Goal: Information Seeking & Learning: Learn about a topic

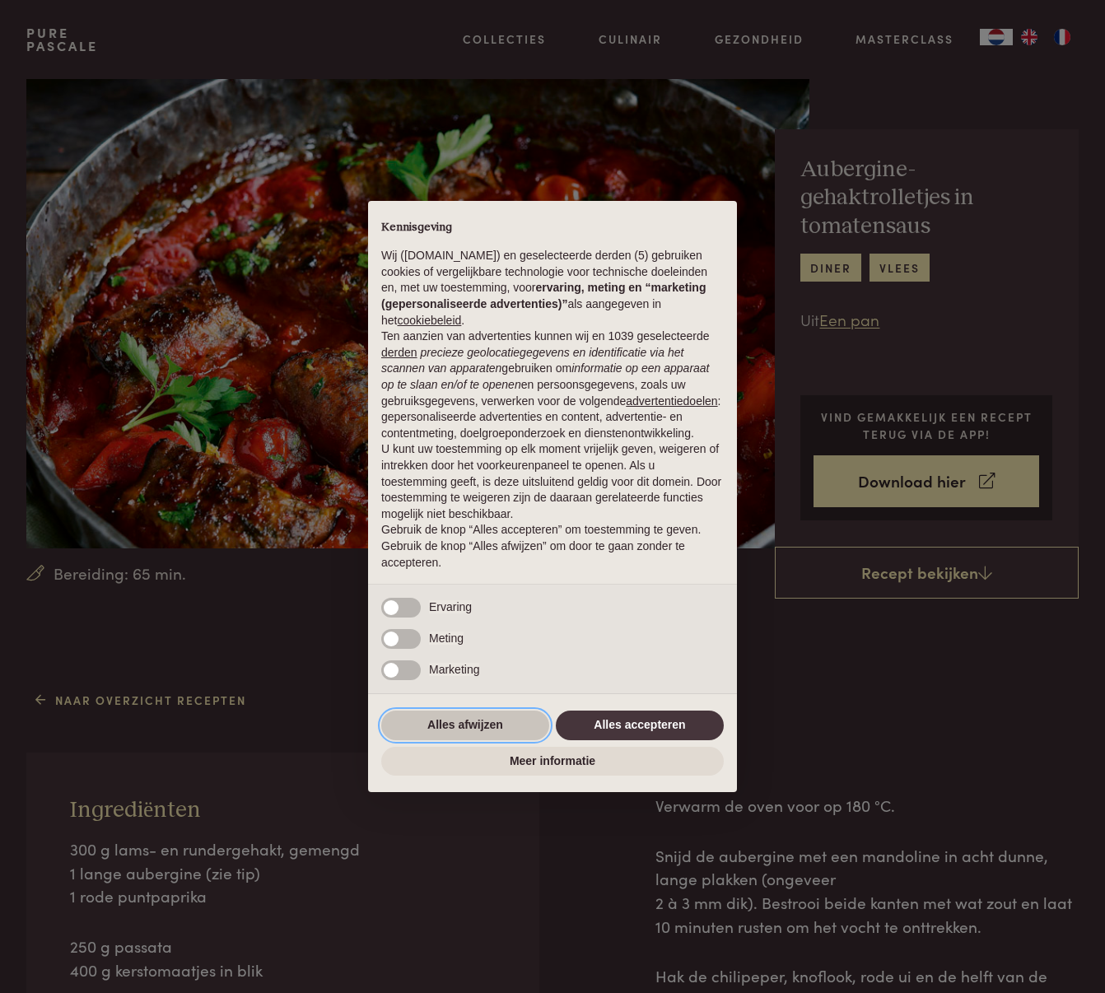
click at [449, 725] on button "Alles afwijzen" at bounding box center [465, 726] width 168 height 30
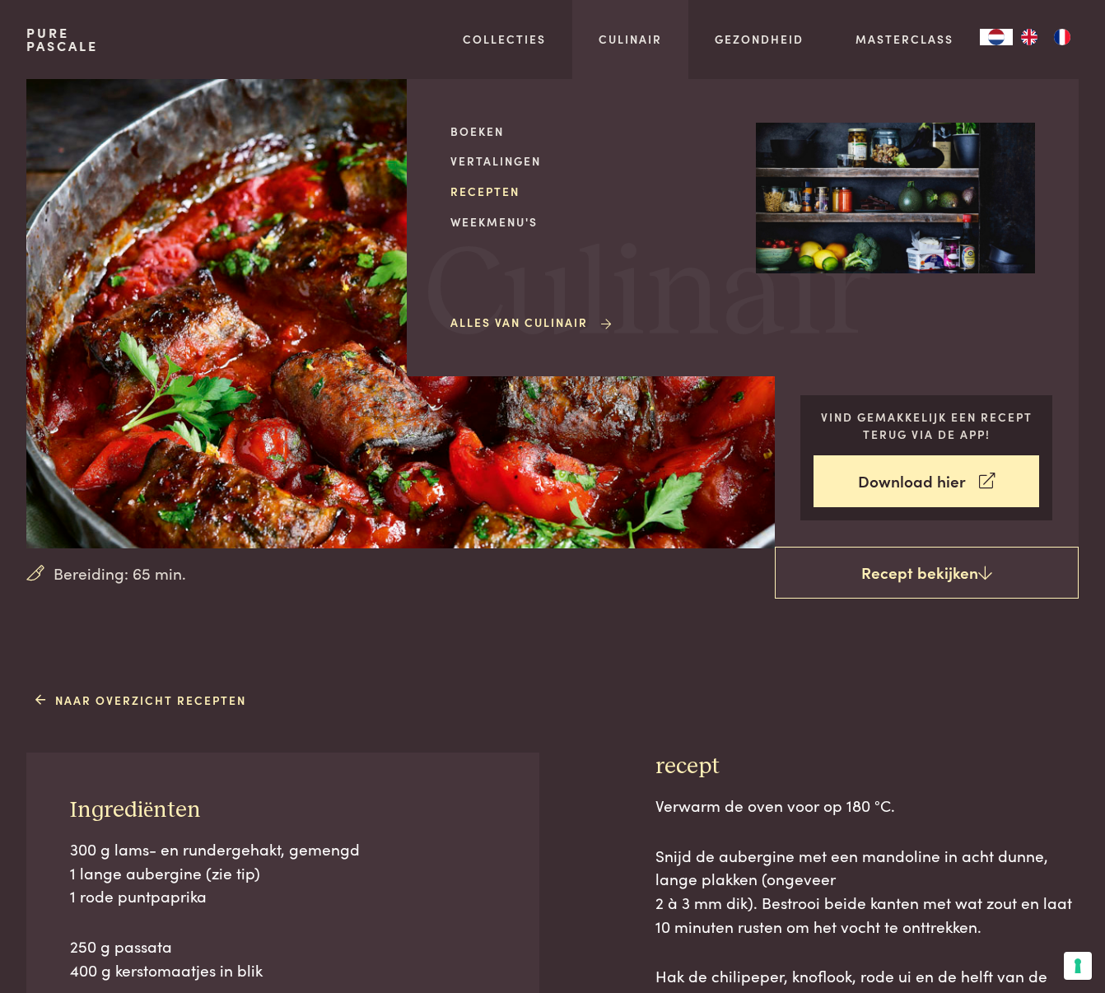
click at [492, 189] on link "Recepten" at bounding box center [589, 191] width 279 height 17
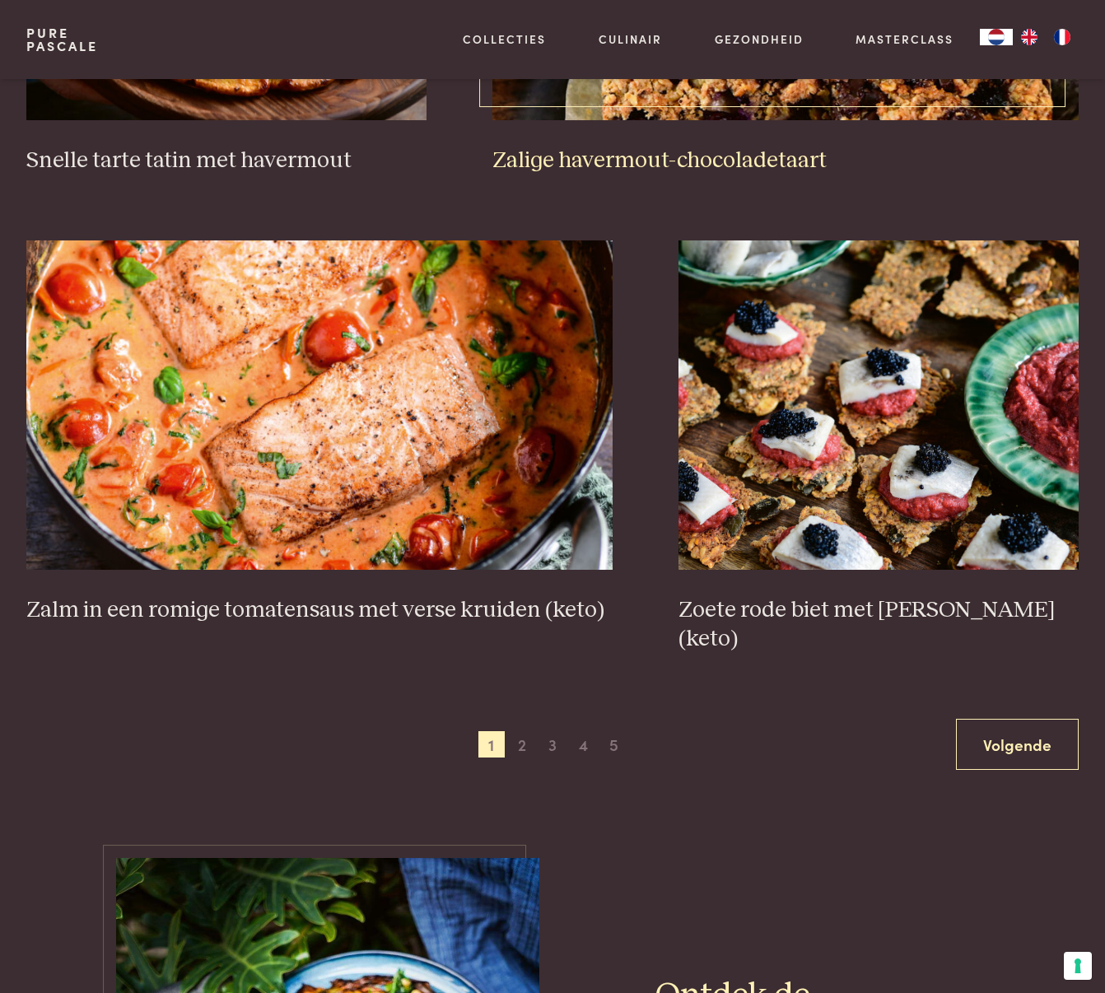
scroll to position [2644, 0]
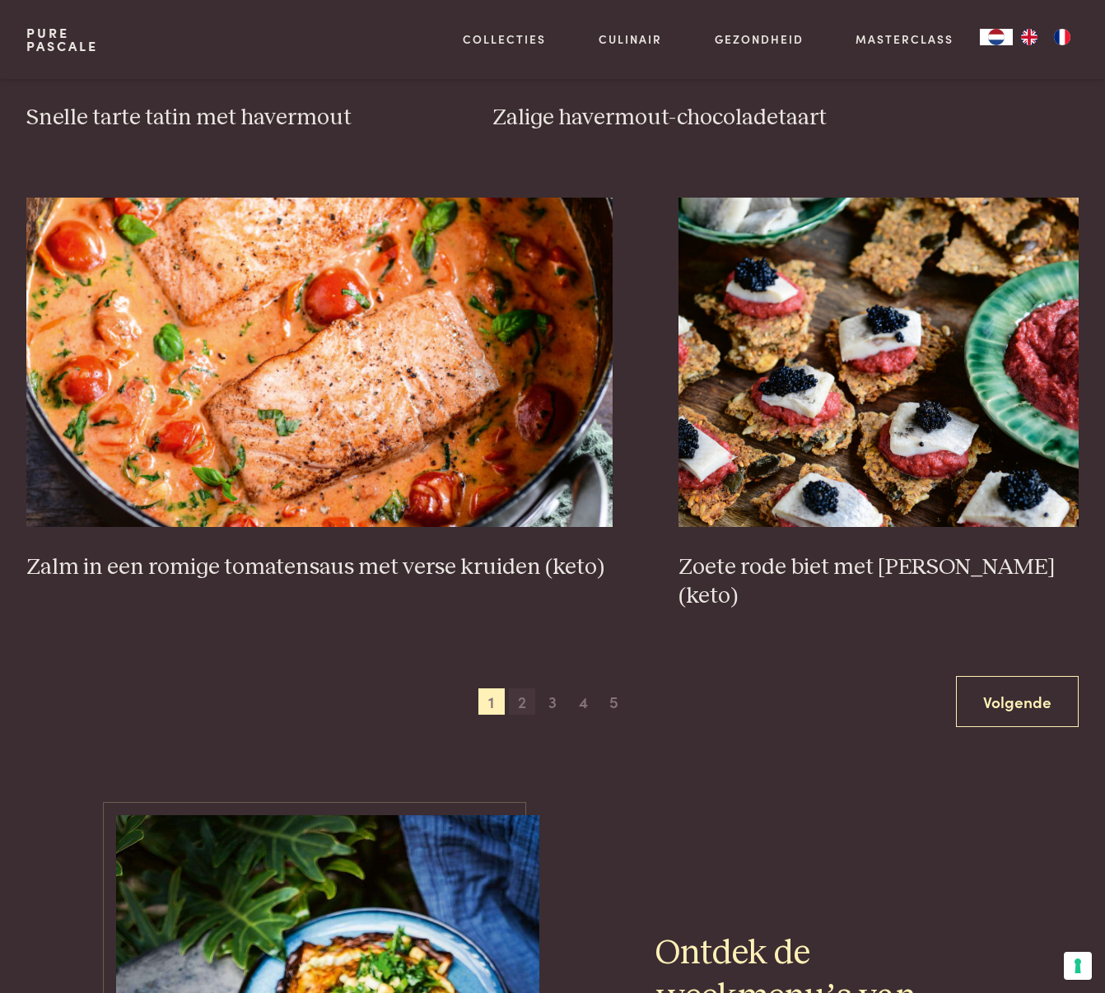
click at [518, 688] on span "2" at bounding box center [522, 701] width 26 height 26
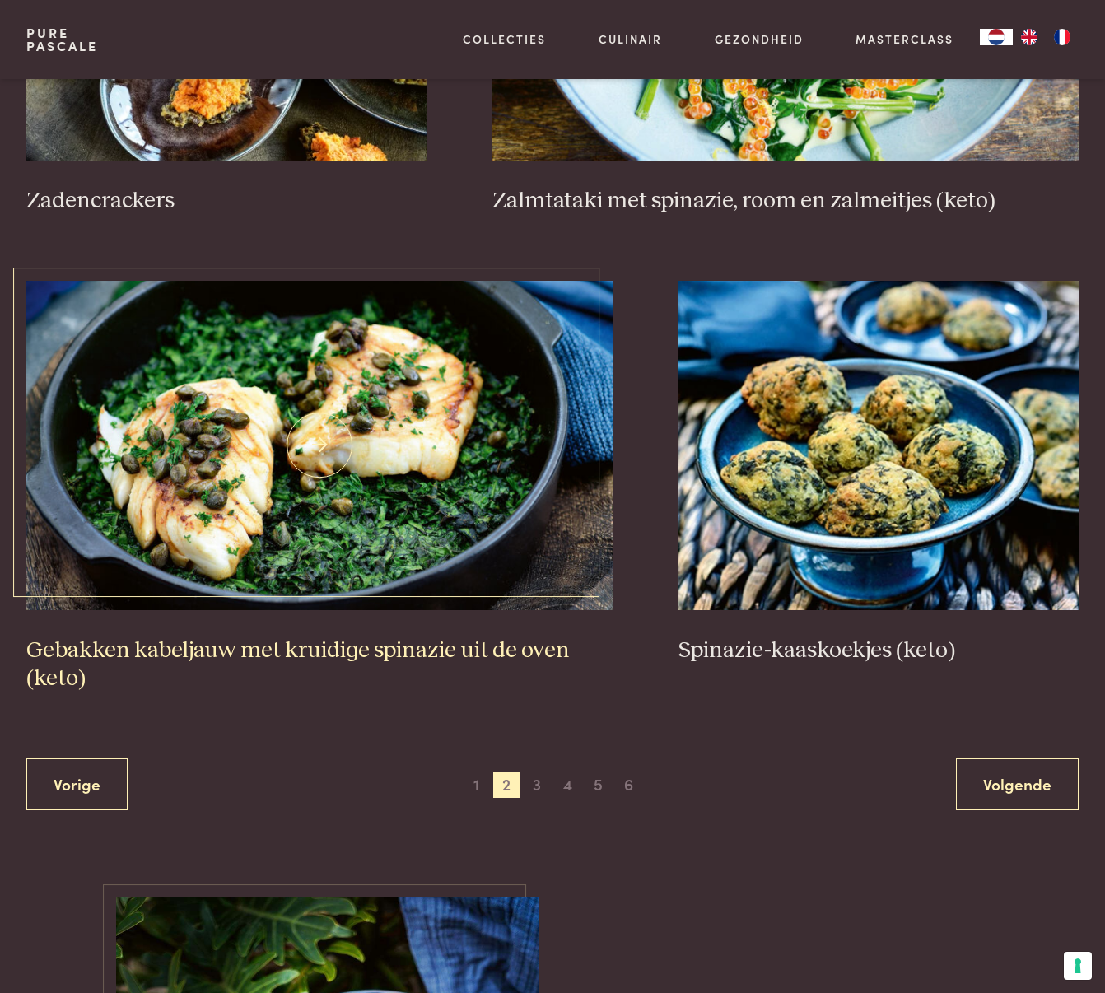
scroll to position [2673, 0]
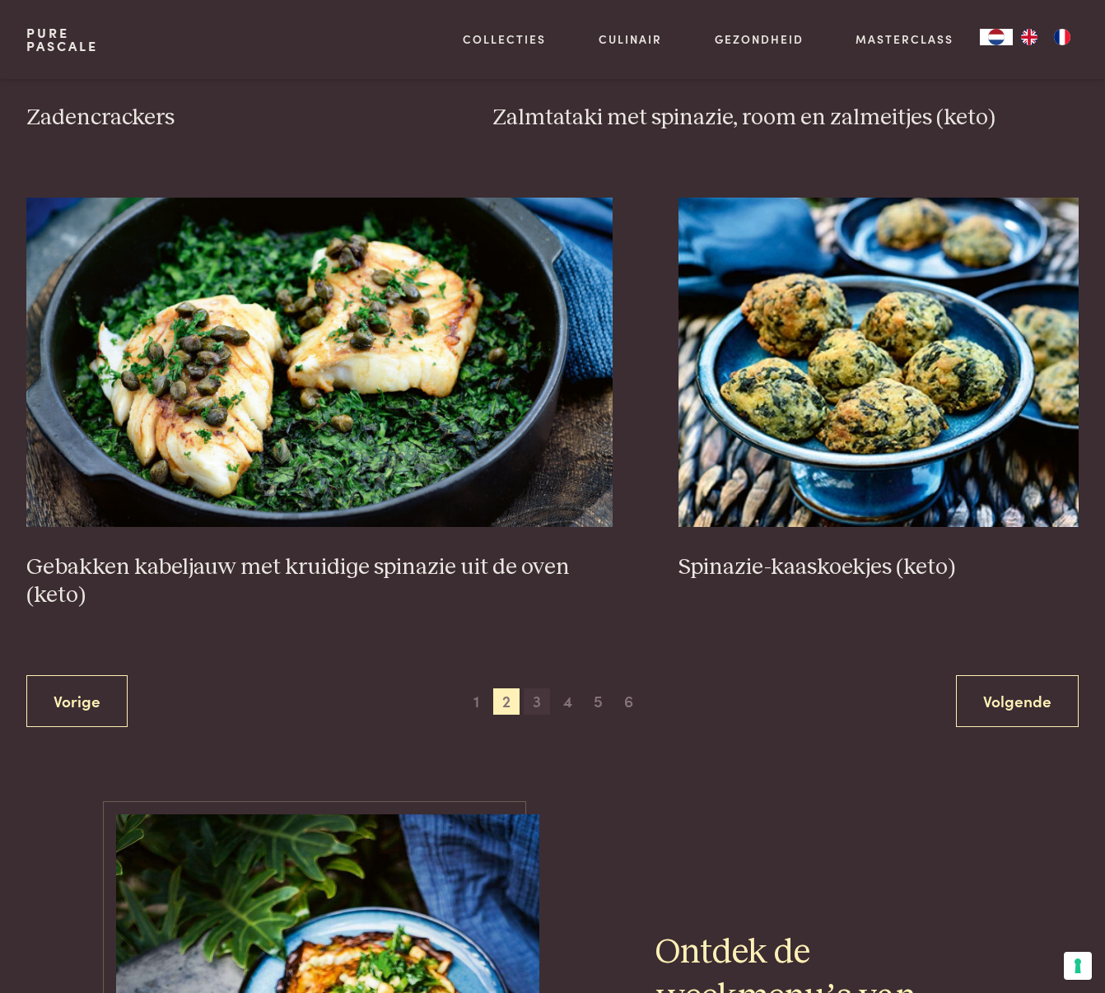
click at [534, 692] on span "3" at bounding box center [537, 701] width 26 height 26
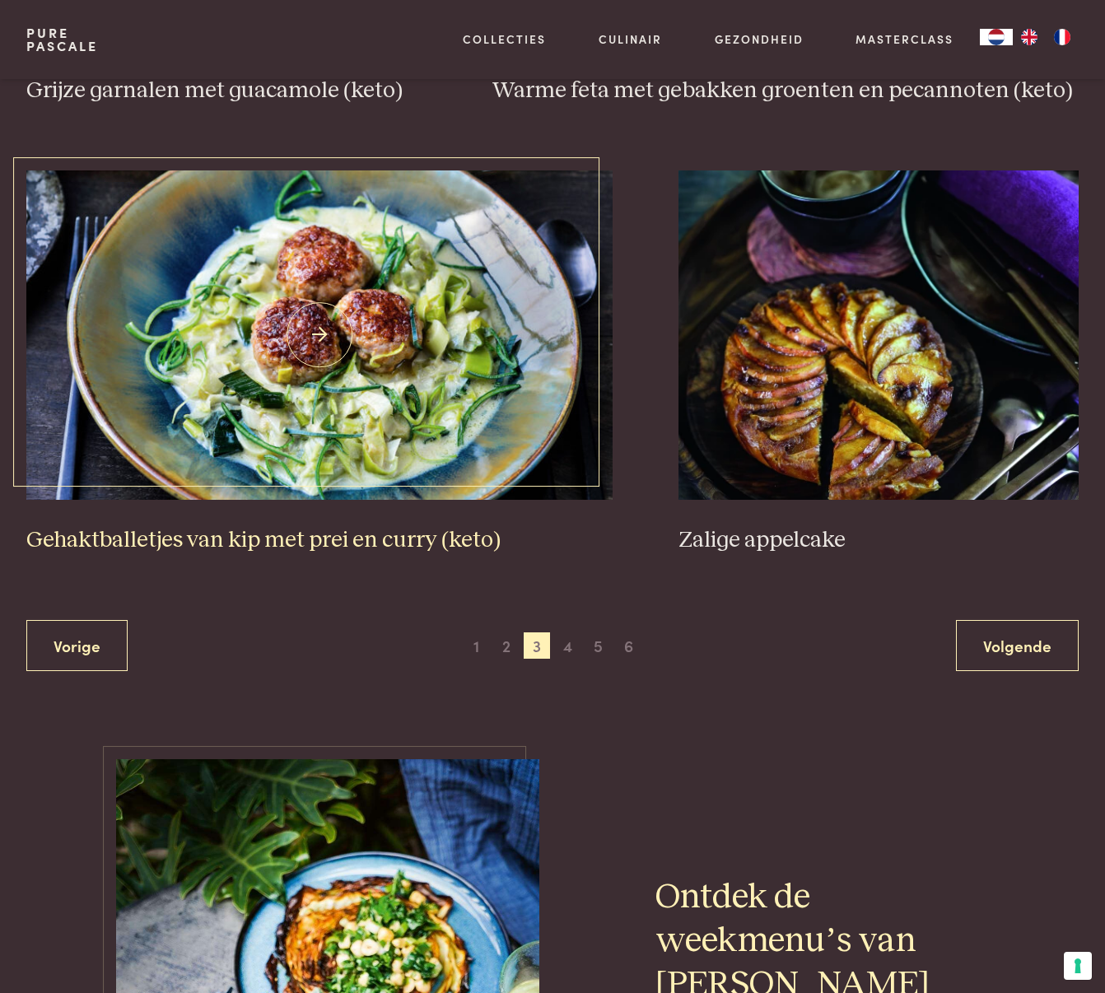
scroll to position [2804, 0]
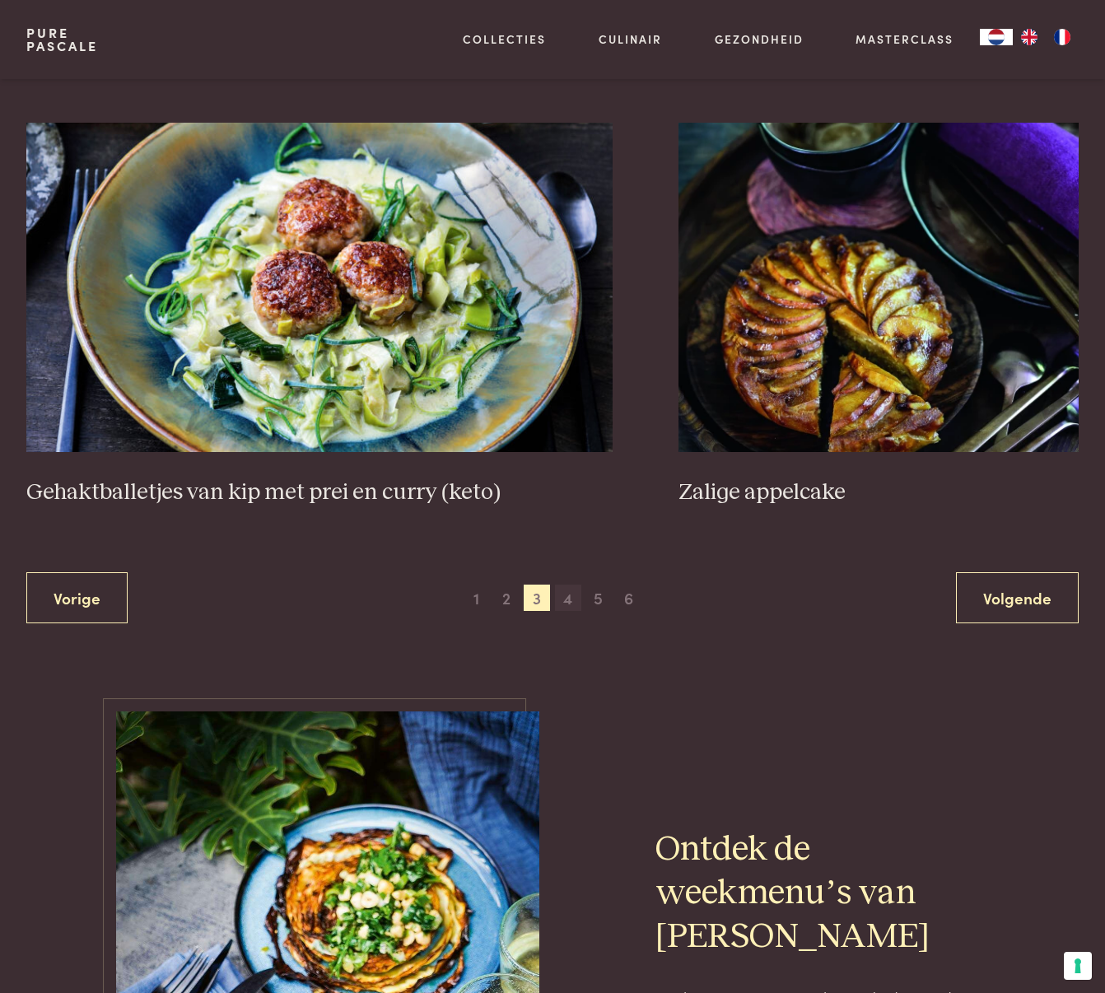
click at [566, 599] on span "4" at bounding box center [568, 598] width 26 height 26
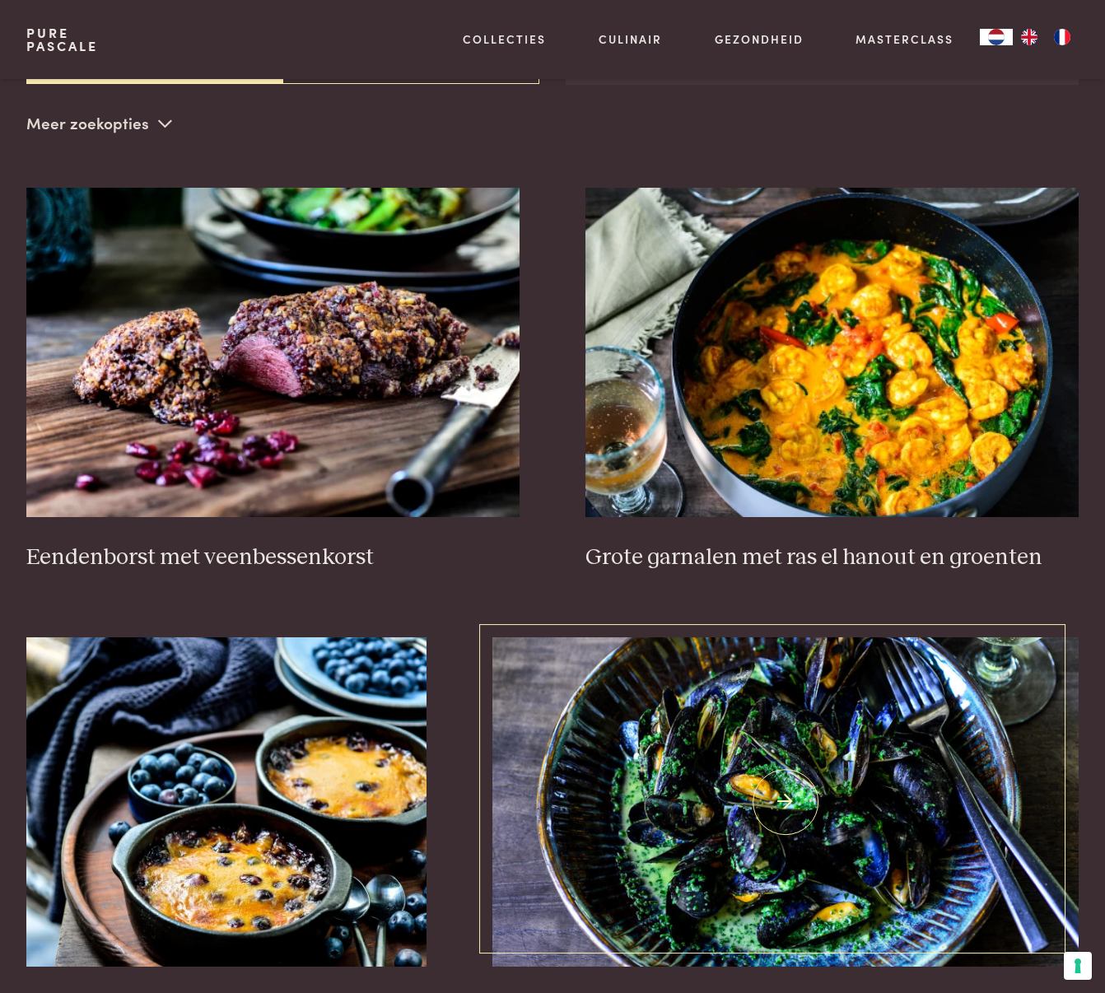
scroll to position [375, 0]
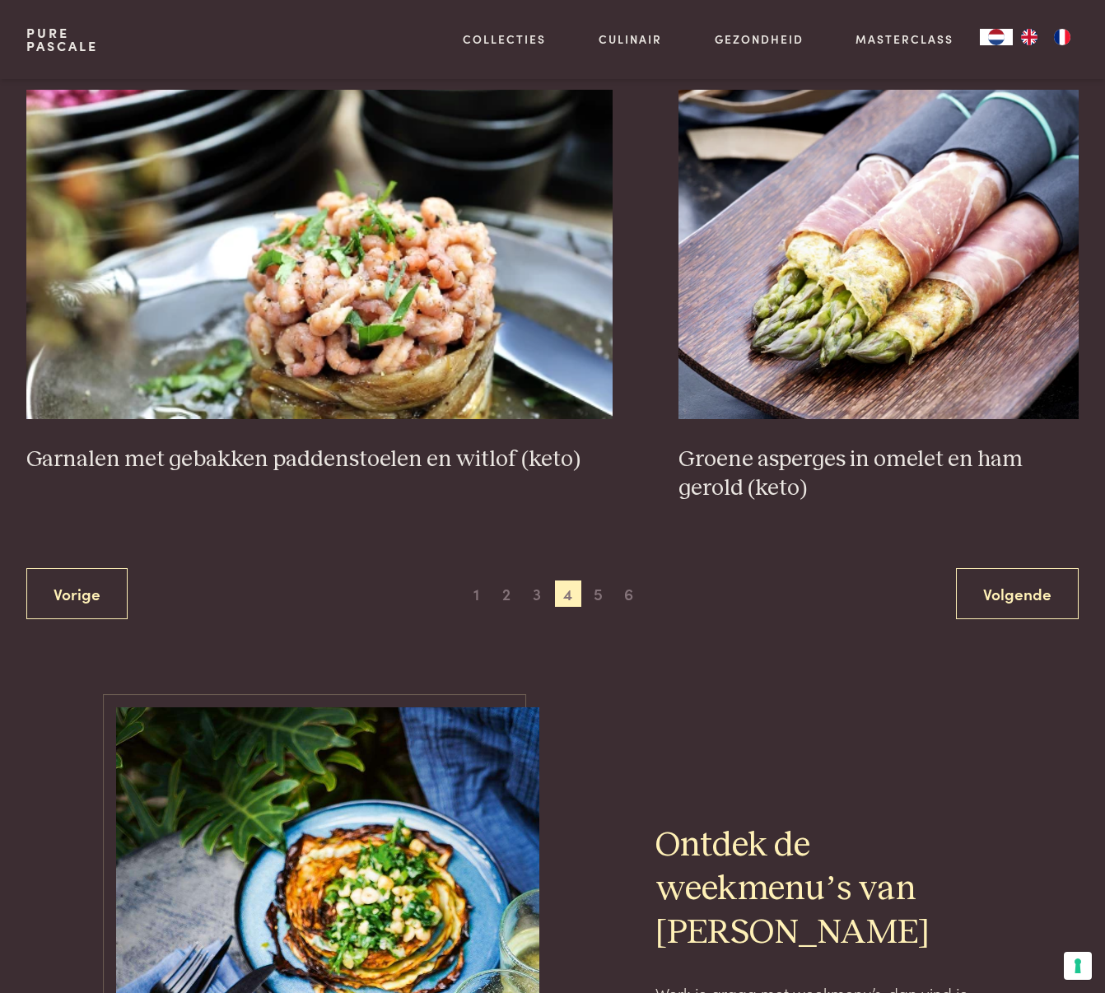
click at [540, 590] on span "3" at bounding box center [537, 593] width 26 height 26
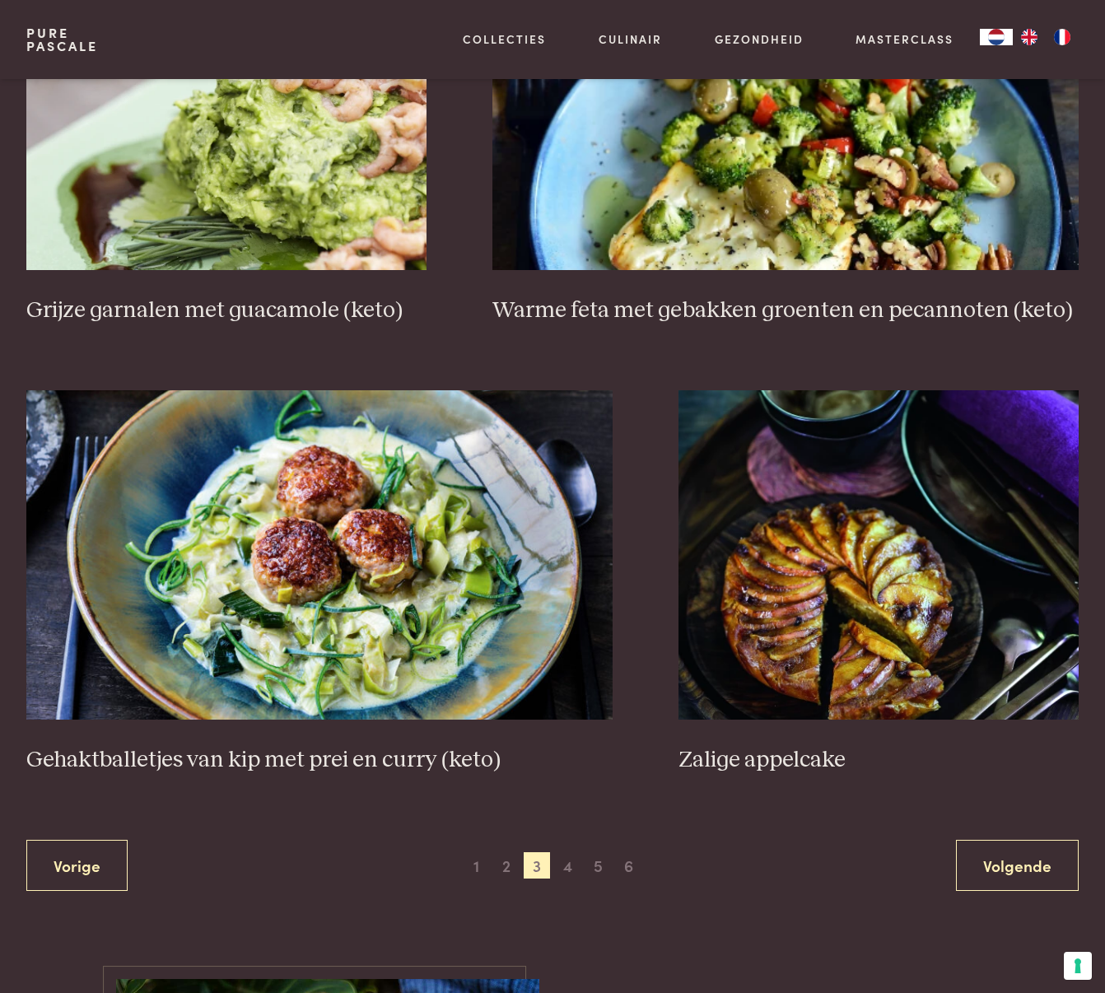
scroll to position [2515, 0]
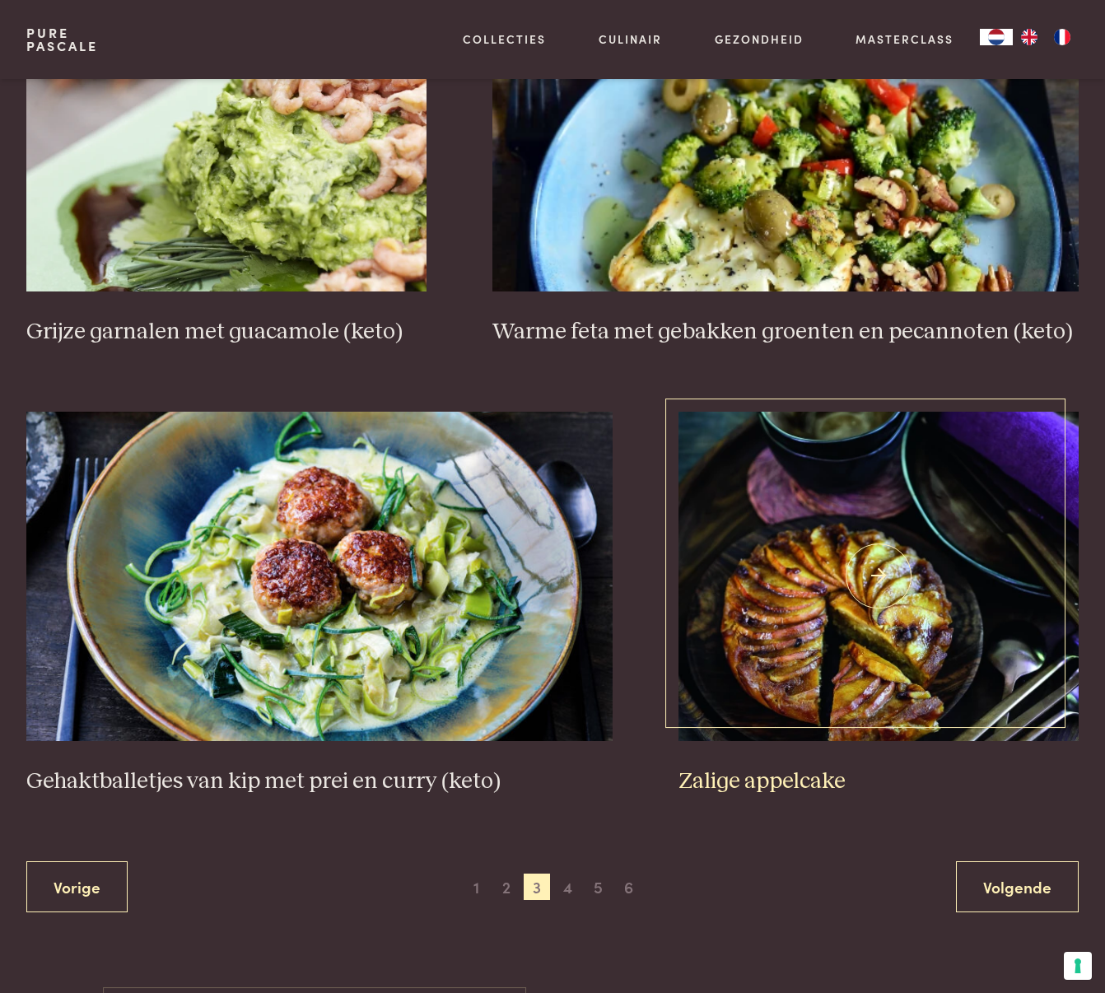
click at [827, 654] on img at bounding box center [878, 576] width 400 height 329
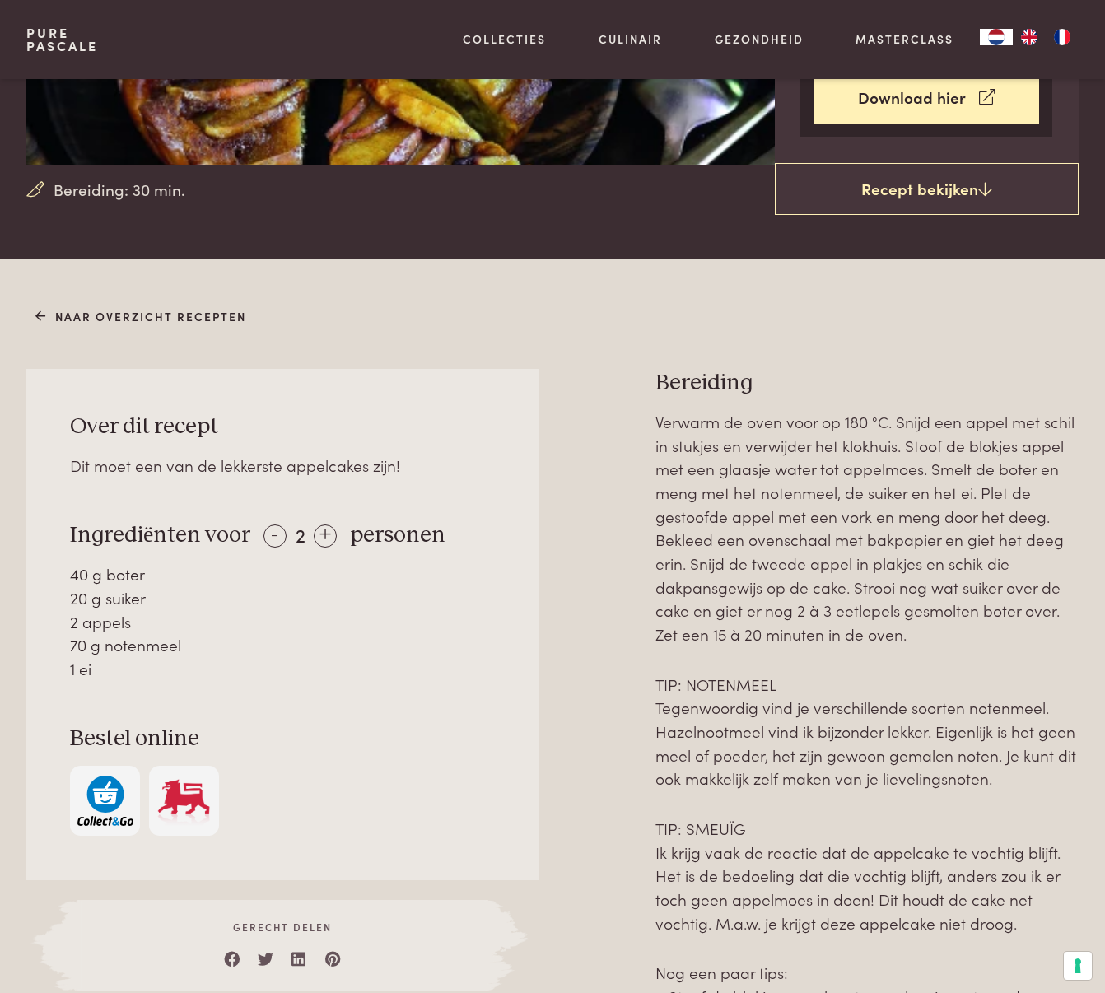
scroll to position [495, 0]
